Goal: Task Accomplishment & Management: Manage account settings

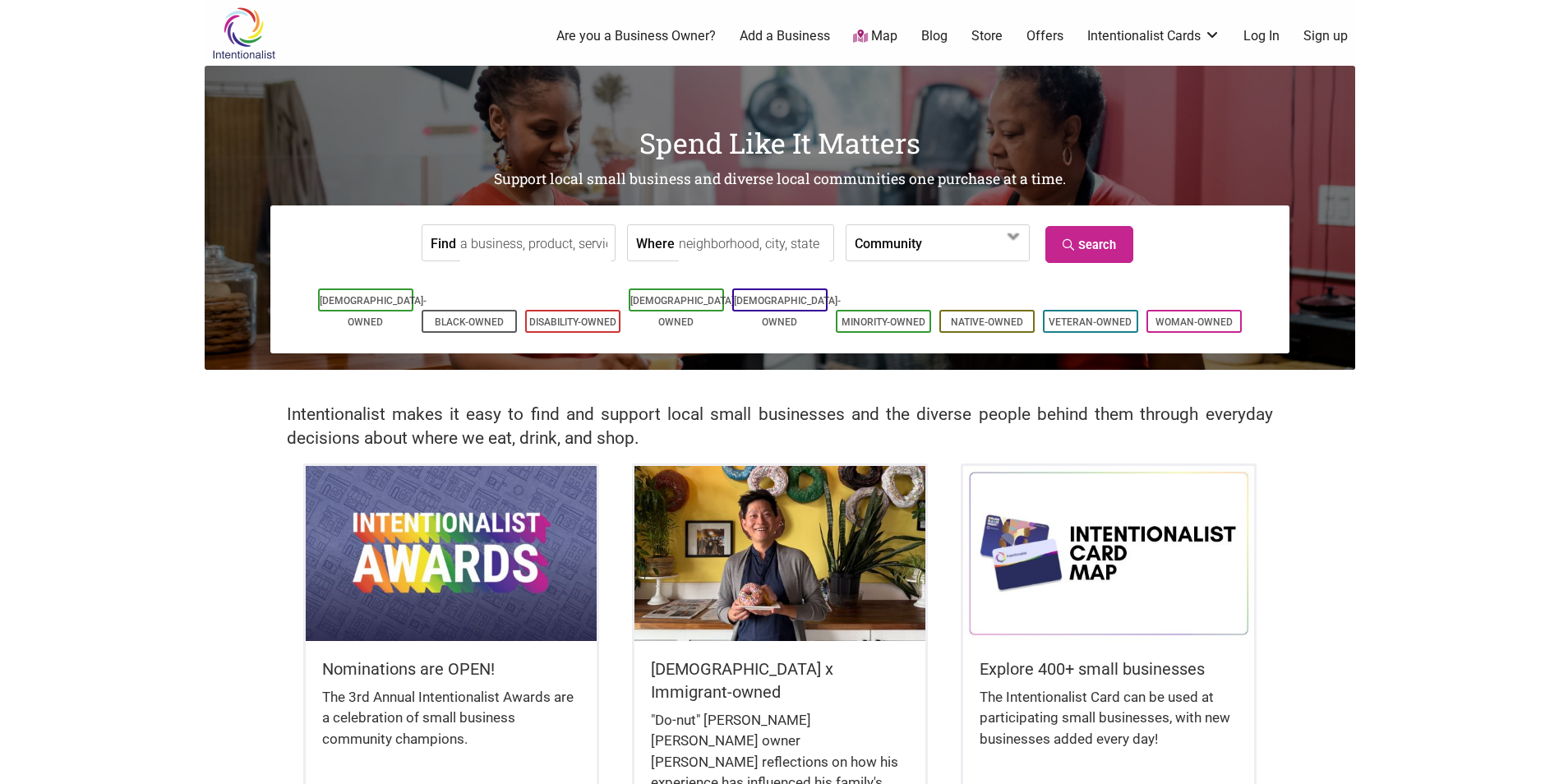
click at [1252, 39] on link "Log In" at bounding box center [1262, 36] width 37 height 18
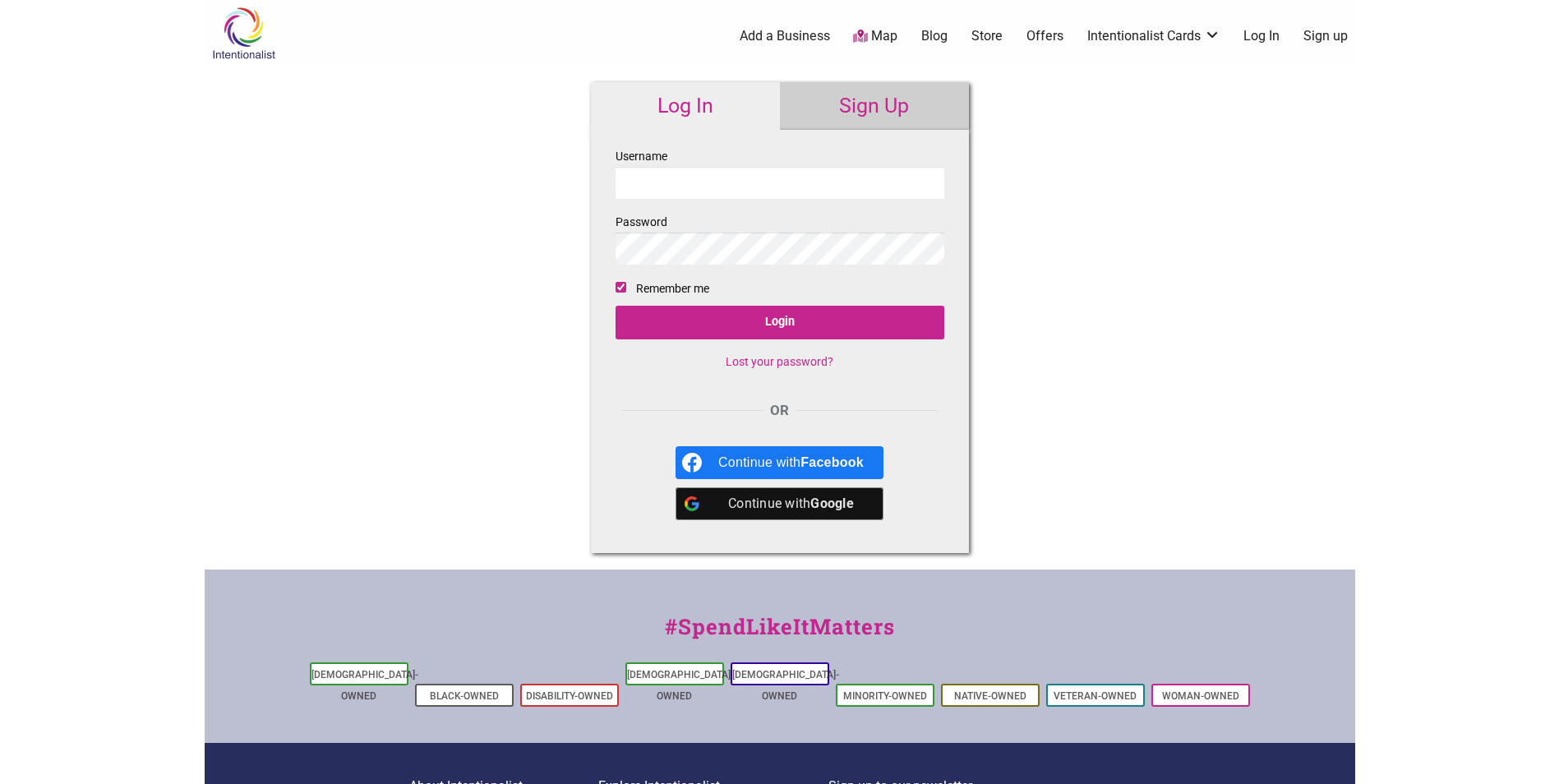
click at [721, 191] on input "Username" at bounding box center [779, 182] width 329 height 32
type input "wen_63@yahoo.com"
click at [615, 305] on input "Login" at bounding box center [779, 322] width 329 height 34
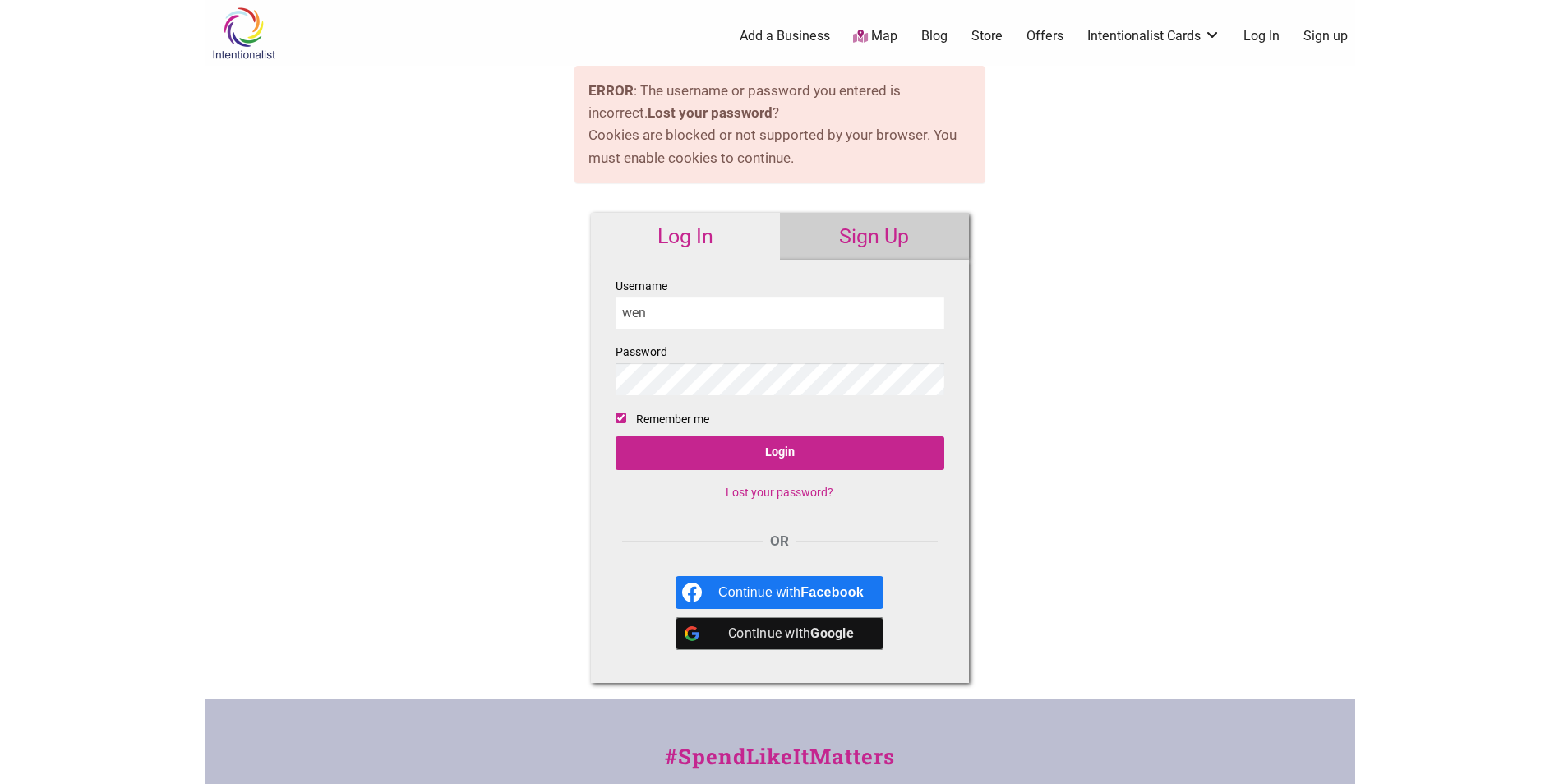
type input "wen_63@yahoo.com"
click at [615, 436] on input "Login" at bounding box center [779, 453] width 329 height 34
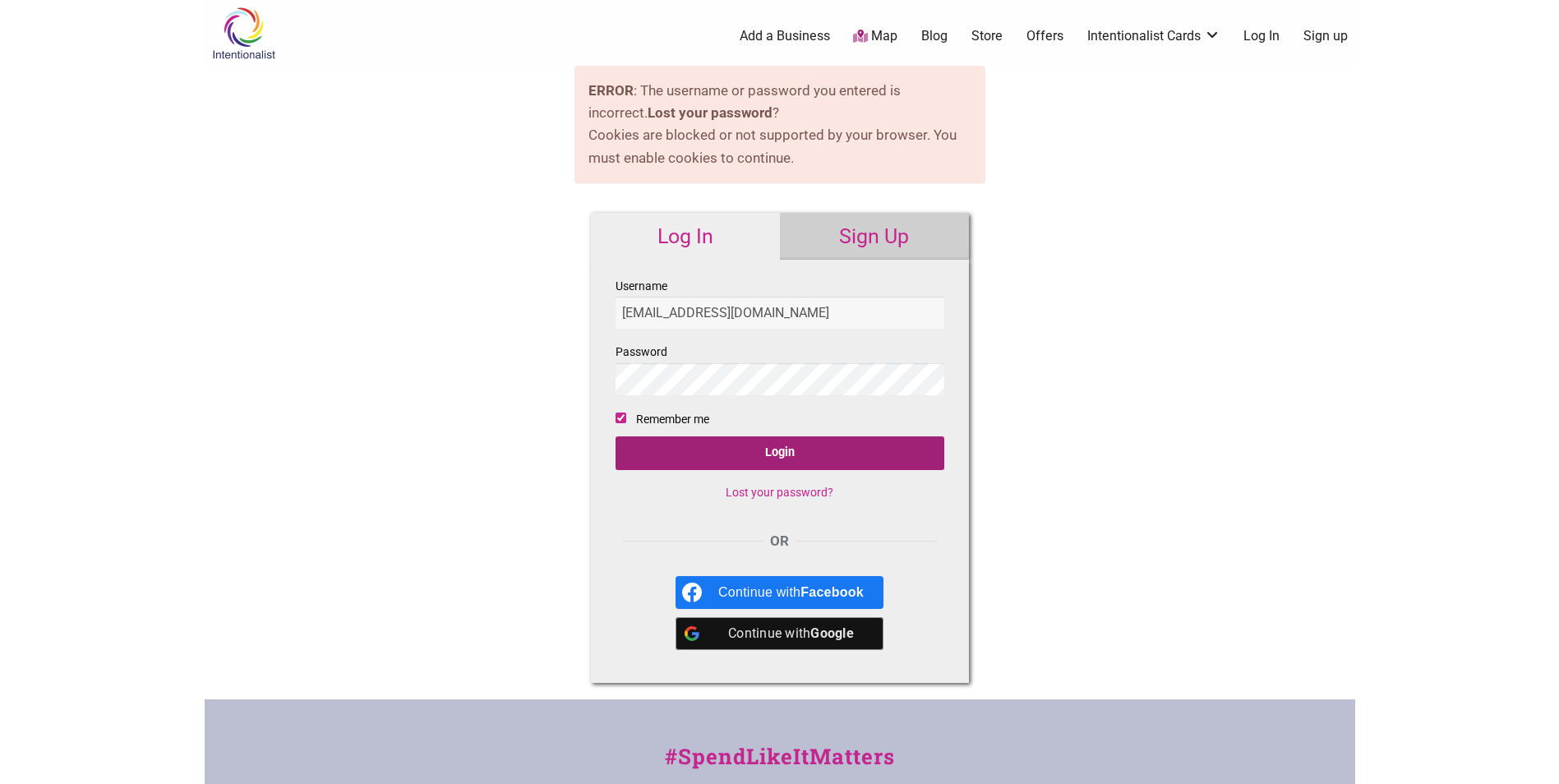
click at [784, 451] on input "Login" at bounding box center [779, 453] width 329 height 34
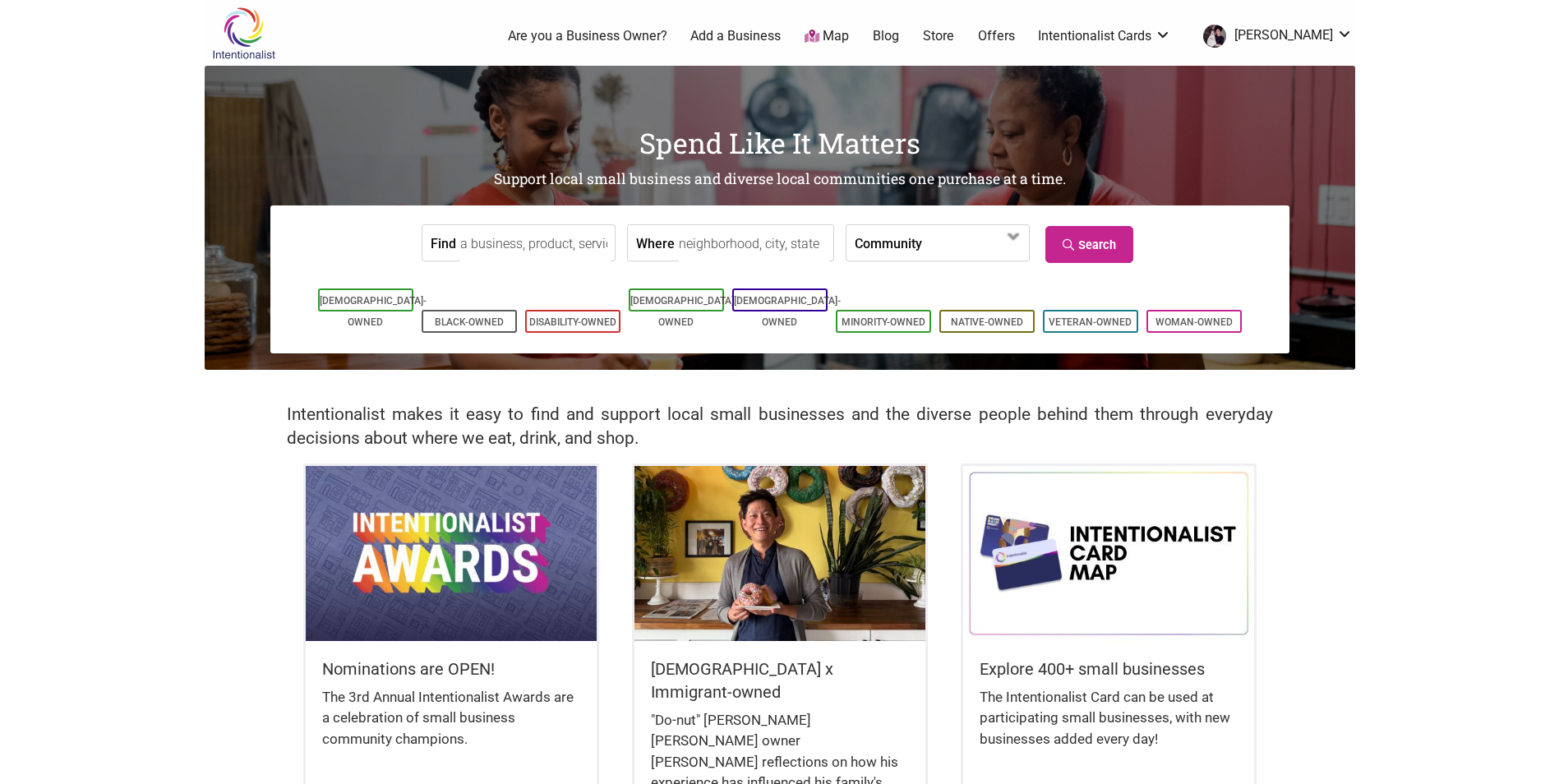
click at [460, 248] on input "Find" at bounding box center [535, 244] width 150 height 37
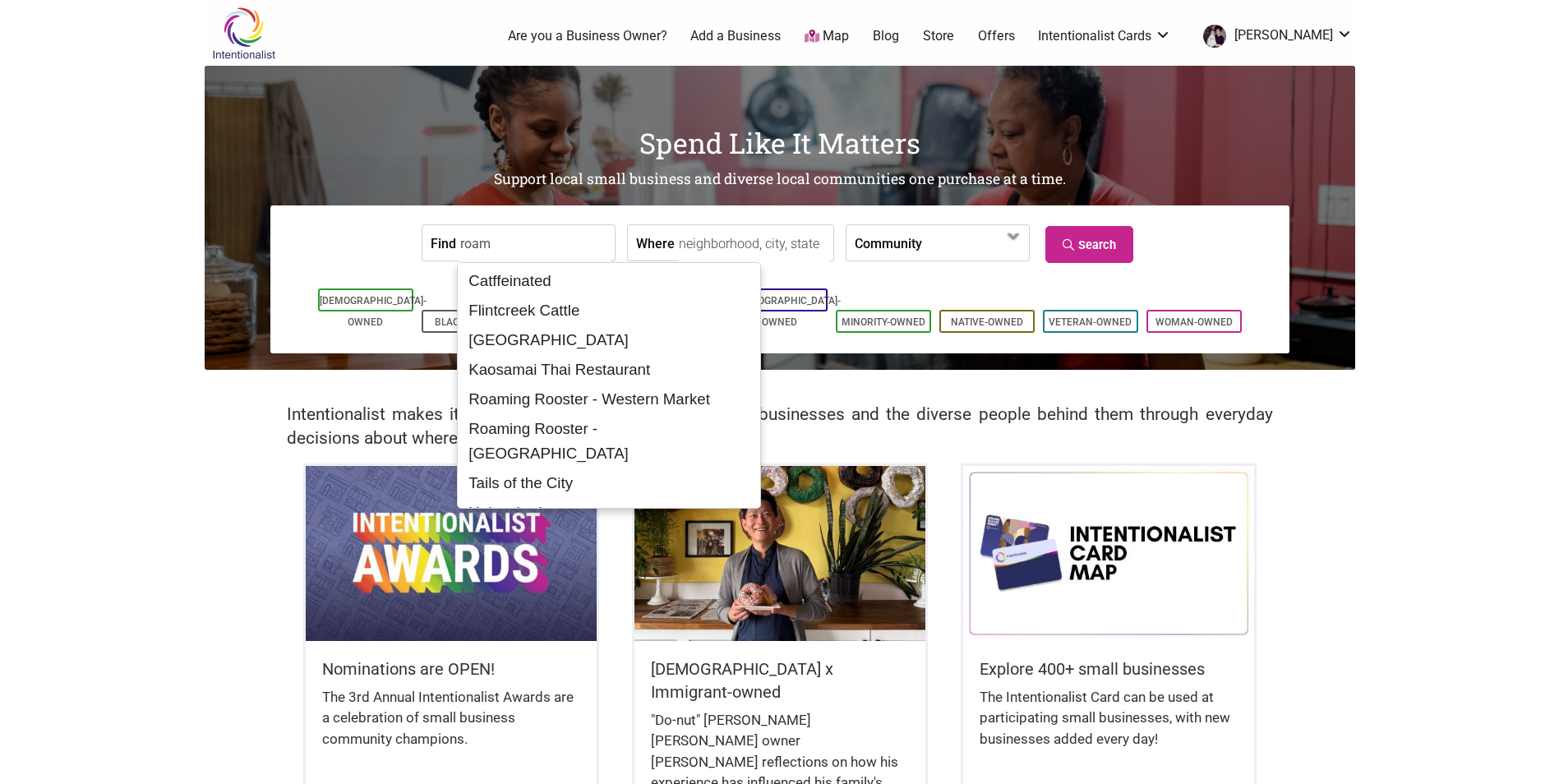
type input "roam"
click at [764, 35] on link "Add a Business" at bounding box center [735, 36] width 91 height 18
